Goal: Find specific page/section: Find specific page/section

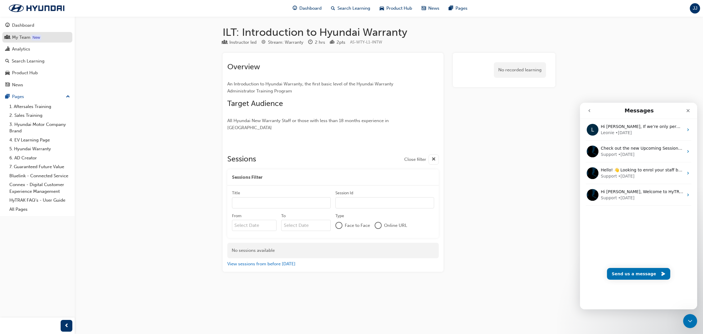
click at [20, 38] on div "My Team" at bounding box center [21, 37] width 18 height 7
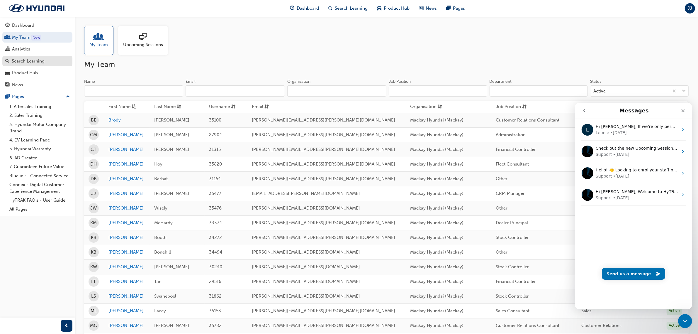
click at [21, 61] on div "Search Learning" at bounding box center [28, 61] width 33 height 7
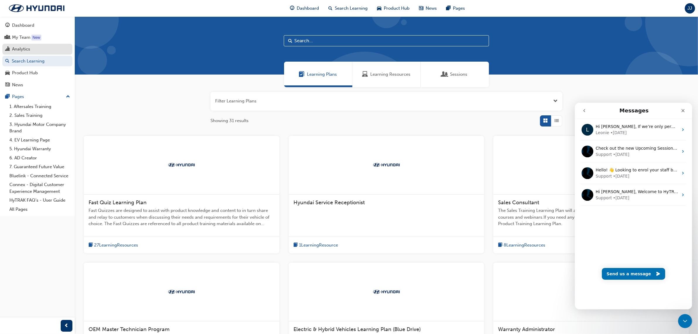
click at [19, 50] on div "Analytics" at bounding box center [21, 49] width 18 height 7
